Goal: Task Accomplishment & Management: Manage account settings

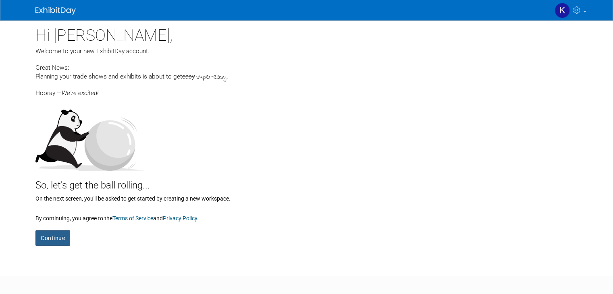
click at [35, 241] on button "Continue" at bounding box center [52, 238] width 35 height 15
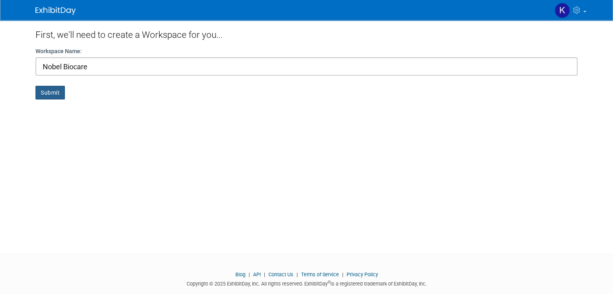
type input "Nobel Biocare"
click at [42, 94] on button "Submit" at bounding box center [49, 93] width 29 height 14
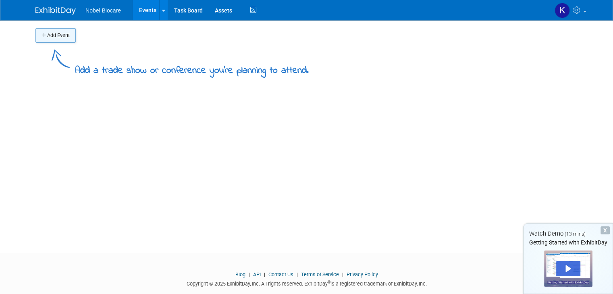
click at [41, 35] on button "Add Event" at bounding box center [55, 35] width 40 height 15
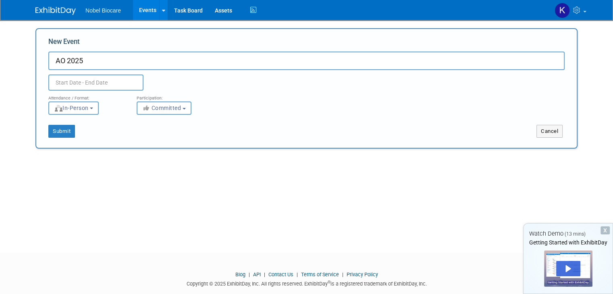
type input "AO 2025"
click at [79, 80] on input "text" at bounding box center [95, 83] width 95 height 16
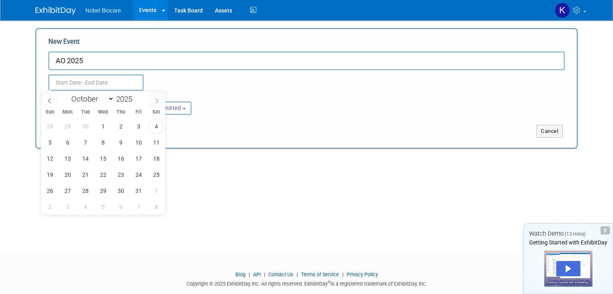
click at [156, 100] on icon at bounding box center [157, 101] width 6 height 6
select select "11"
click at [156, 100] on icon at bounding box center [157, 101] width 6 height 6
type input "2026"
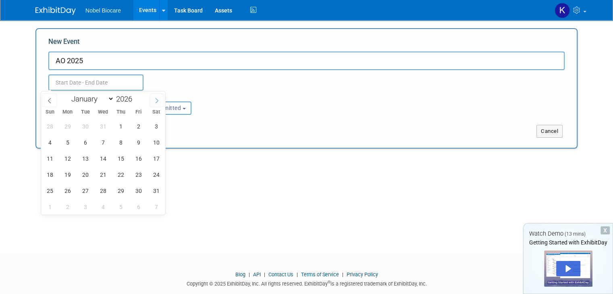
click at [156, 100] on icon at bounding box center [157, 101] width 6 height 6
select select "2"
click at [86, 127] on span "3" at bounding box center [85, 127] width 16 height 16
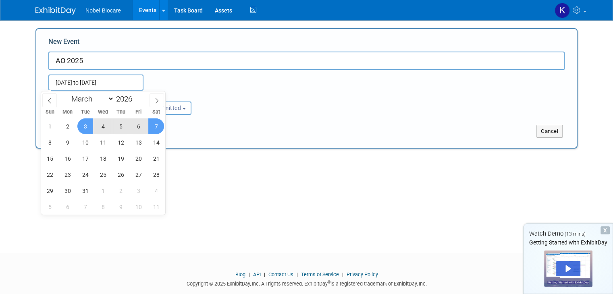
click at [159, 129] on span "7" at bounding box center [156, 127] width 16 height 16
type input "Mar 3, 2026 to Mar 7, 2026"
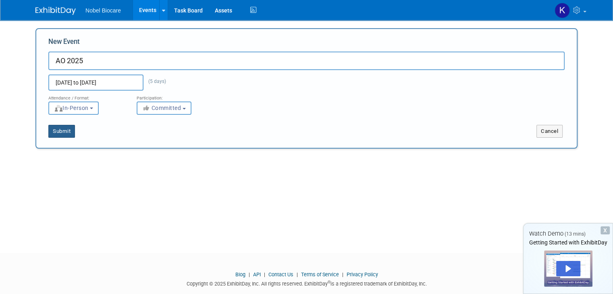
click at [57, 131] on button "Submit" at bounding box center [61, 131] width 27 height 13
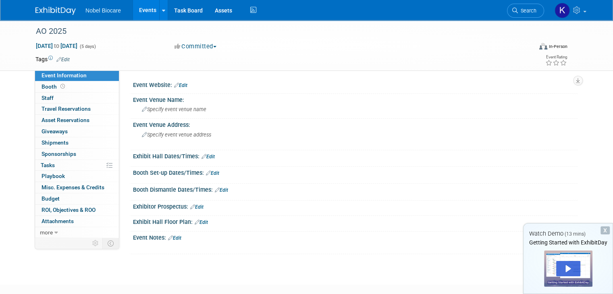
click at [604, 231] on div "X" at bounding box center [605, 231] width 9 height 8
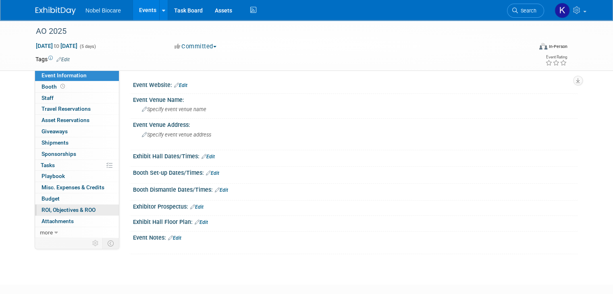
scroll to position [46, 0]
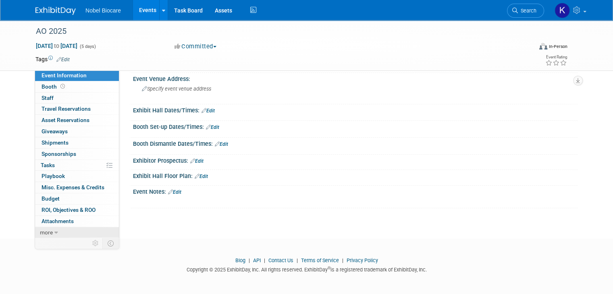
click at [40, 234] on span "more" at bounding box center [46, 232] width 13 height 6
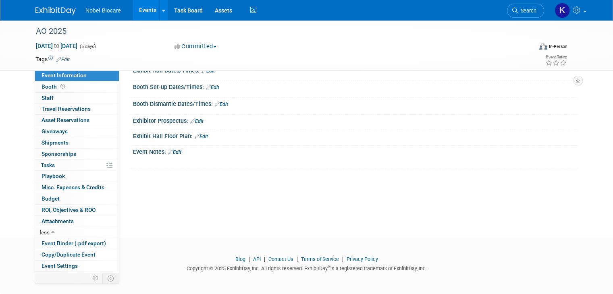
scroll to position [0, 0]
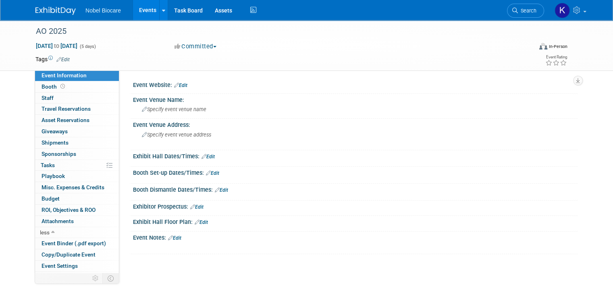
click at [180, 84] on link "Edit" at bounding box center [180, 86] width 13 height 6
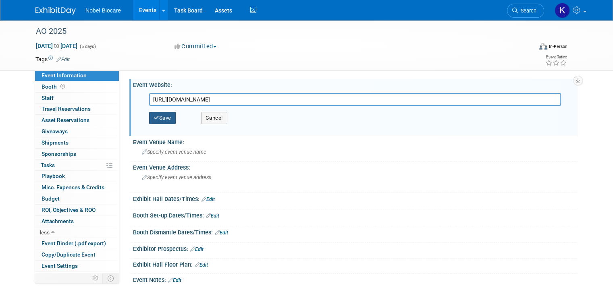
type input "https://osseo.org/2026-annual-meeting/"
click at [154, 117] on button "Save" at bounding box center [162, 118] width 27 height 12
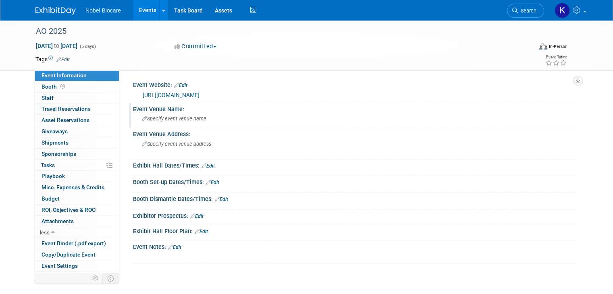
click at [195, 118] on span "Specify event venue name" at bounding box center [174, 119] width 65 height 6
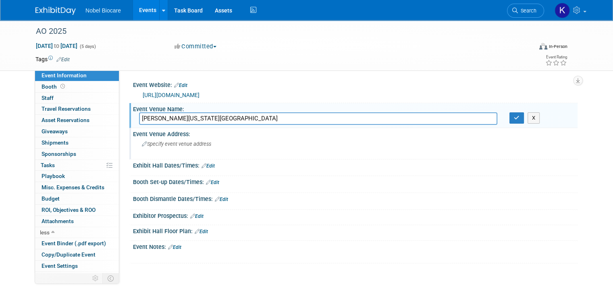
type input "Walter E. Washington Convention Center"
click at [175, 146] on span "Specify event venue address" at bounding box center [176, 144] width 69 height 6
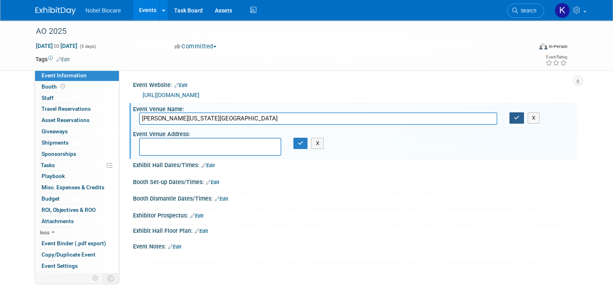
click at [524, 118] on button "button" at bounding box center [517, 118] width 15 height 11
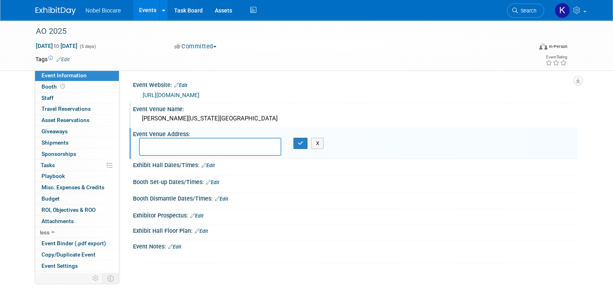
click at [190, 147] on textarea at bounding box center [210, 147] width 142 height 18
paste textarea "801 Allen Y. Lew Place NW, Washington, DC 20001"
type textarea "801 Allen Y. Lew Place NW, Washington, DC 20001"
click at [295, 147] on button "button" at bounding box center [301, 143] width 15 height 11
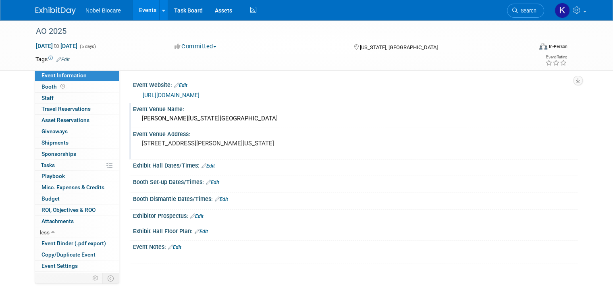
click at [198, 231] on link "Edit" at bounding box center [201, 232] width 13 height 6
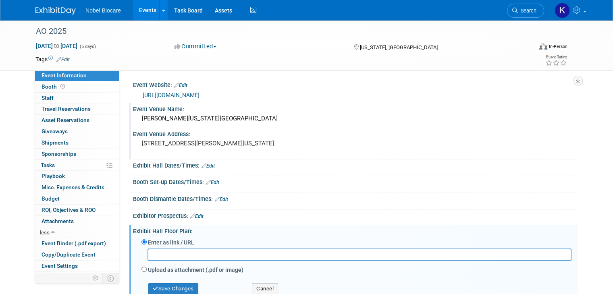
click at [213, 250] on input "text" at bounding box center [360, 255] width 424 height 13
paste input "https://s6.goeshow.com/AO/Annual/2026/floorplan.cfm"
type input "https://s6.goeshow.com/AO/Annual/2026/floorplan.cfm"
click at [168, 287] on button "Save Changes" at bounding box center [173, 289] width 50 height 11
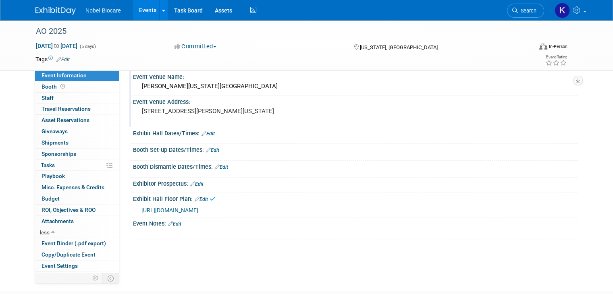
scroll to position [33, 0]
click at [42, 86] on span "Booth" at bounding box center [54, 86] width 25 height 6
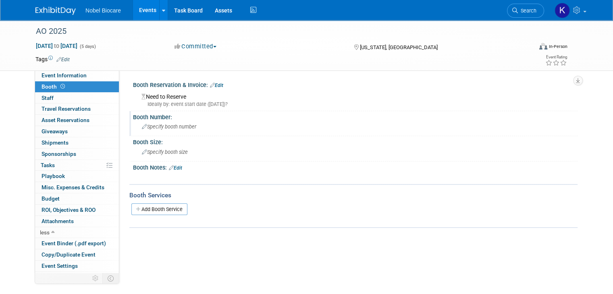
click at [171, 126] on span "Specify booth number" at bounding box center [169, 127] width 54 height 6
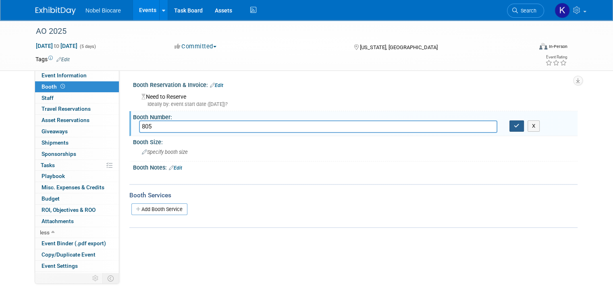
type input "805"
click at [519, 128] on icon "button" at bounding box center [517, 125] width 6 height 5
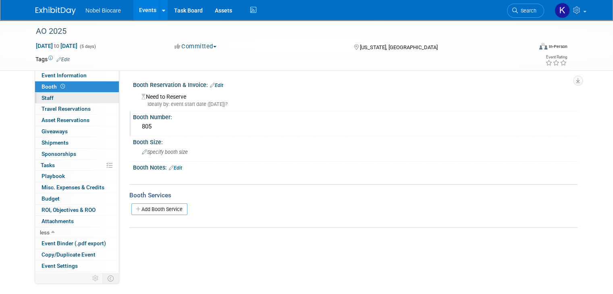
click at [60, 99] on link "0 Staff 0" at bounding box center [77, 98] width 84 height 11
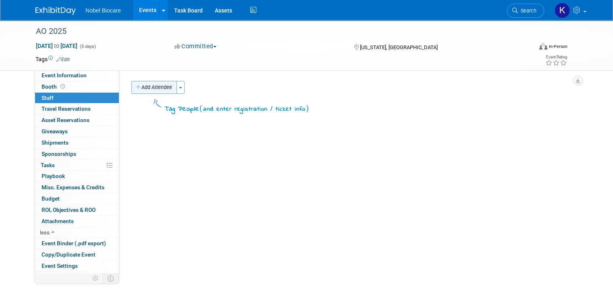
click at [149, 86] on button "Add Attendee" at bounding box center [154, 87] width 46 height 13
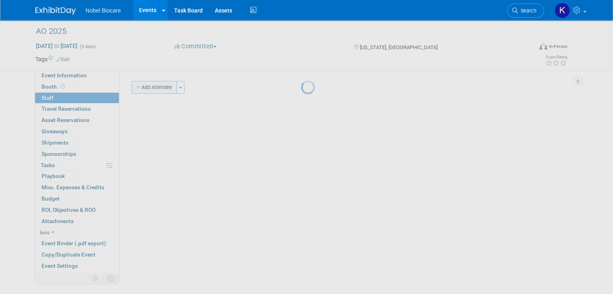
select select "b09ad072-f800-49ce-98cf-df53c5d08520"
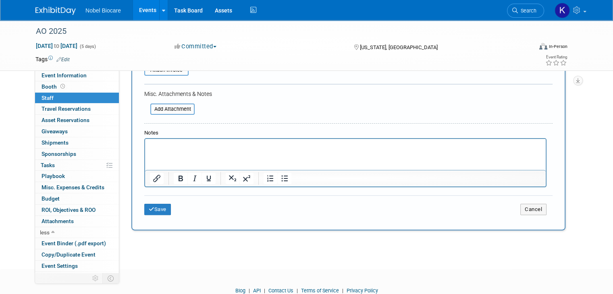
scroll to position [177, 0]
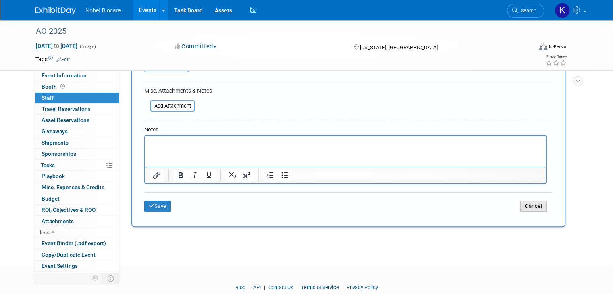
click at [545, 201] on button "Cancel" at bounding box center [534, 206] width 26 height 11
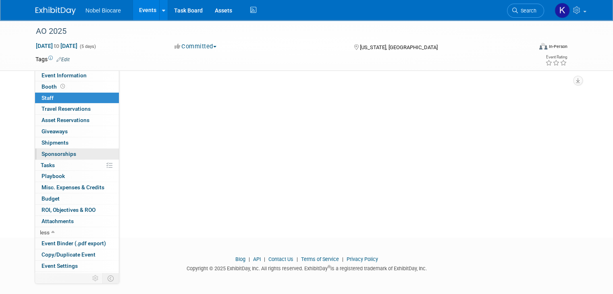
click at [82, 151] on link "0 Sponsorships 0" at bounding box center [77, 154] width 84 height 11
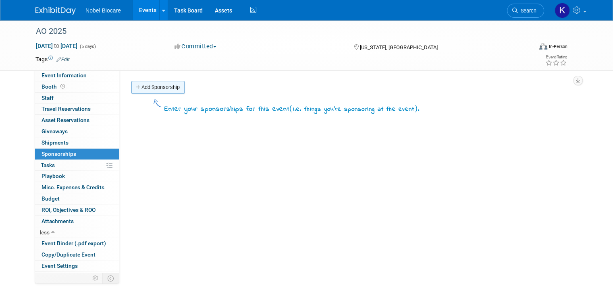
click at [139, 83] on link "Add Sponsorship" at bounding box center [157, 87] width 53 height 13
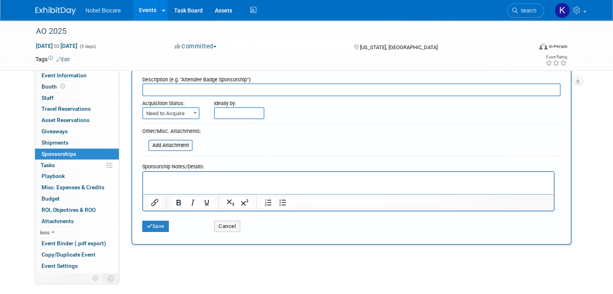
scroll to position [31, 0]
click at [226, 223] on button "Cancel" at bounding box center [227, 224] width 26 height 11
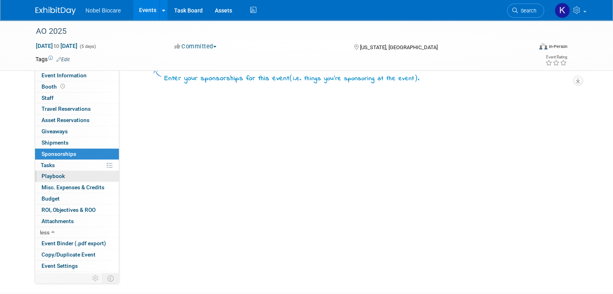
click at [71, 175] on link "0 Playbook 0" at bounding box center [77, 176] width 84 height 11
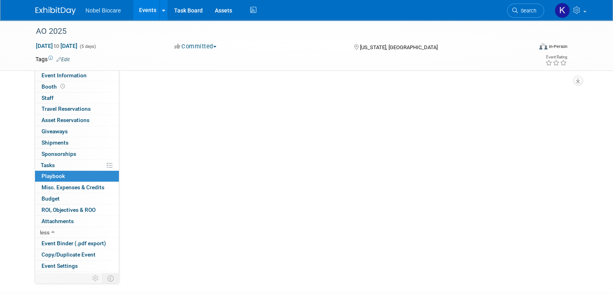
scroll to position [0, 0]
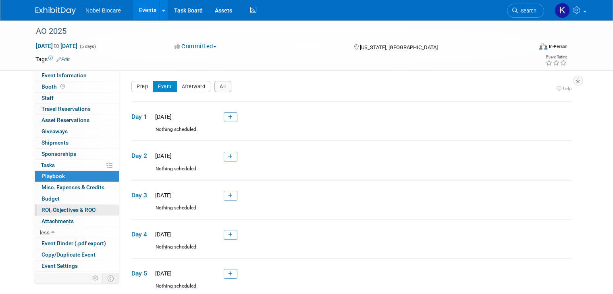
click at [75, 213] on span "ROI, Objectives & ROO 0" at bounding box center [69, 210] width 54 height 6
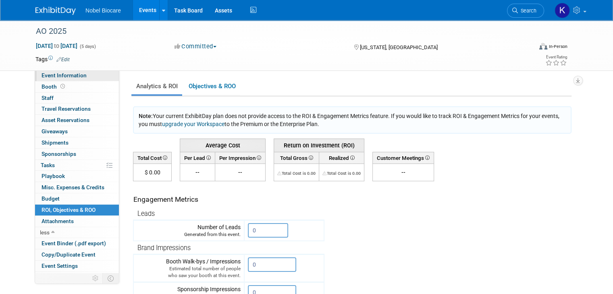
click at [58, 75] on span "Event Information" at bounding box center [64, 75] width 45 height 6
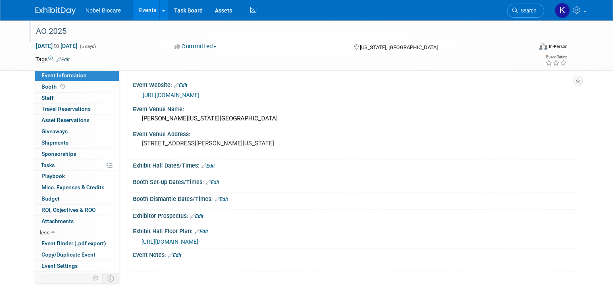
click at [317, 35] on div "AO 2025" at bounding box center [278, 31] width 490 height 15
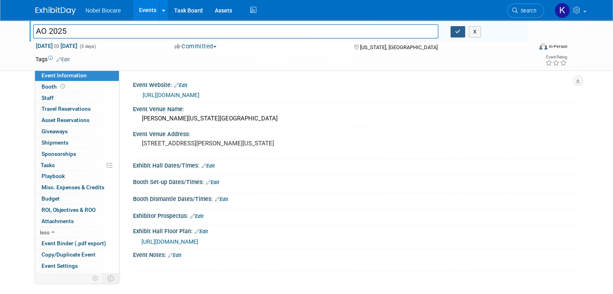
click at [465, 30] on button "button" at bounding box center [458, 31] width 15 height 11
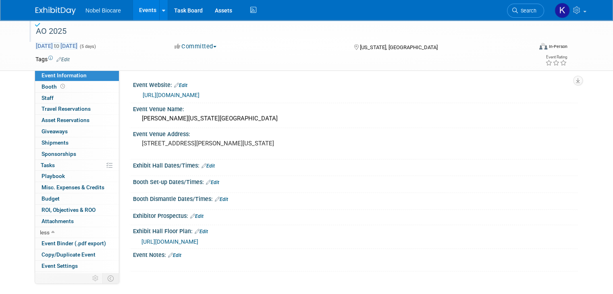
click at [56, 44] on span "Mar 3, 2026 to Mar 7, 2026" at bounding box center [56, 45] width 42 height 7
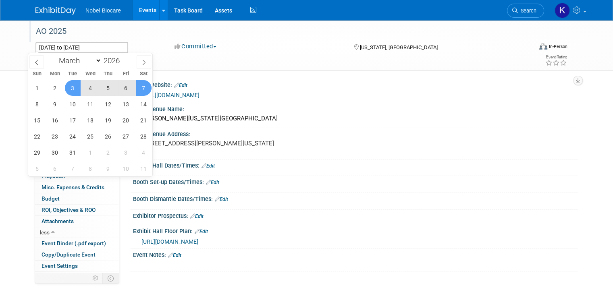
click at [111, 89] on span "5" at bounding box center [108, 88] width 16 height 16
type input "Mar 5, 2026"
click at [146, 89] on span "7" at bounding box center [144, 88] width 16 height 16
